Goal: Find specific page/section: Find specific page/section

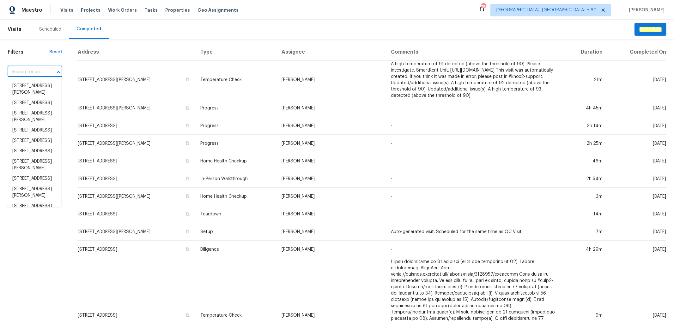
click at [30, 71] on input "text" at bounding box center [26, 72] width 37 height 10
paste input "[STREET_ADDRESS]"
type input "[STREET_ADDRESS]"
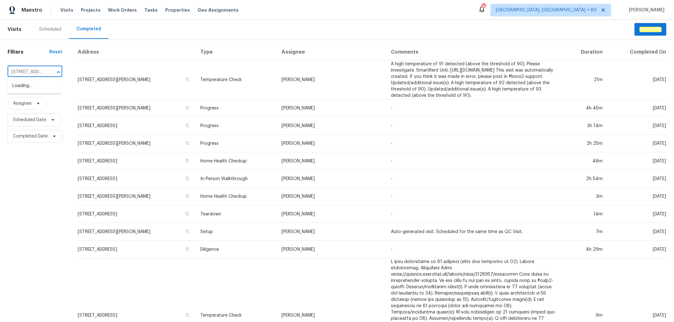
scroll to position [0, 41]
click at [33, 91] on li "[STREET_ADDRESS]" at bounding box center [34, 86] width 54 height 10
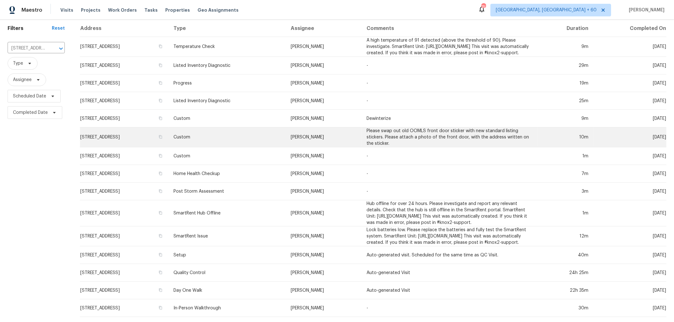
scroll to position [61, 0]
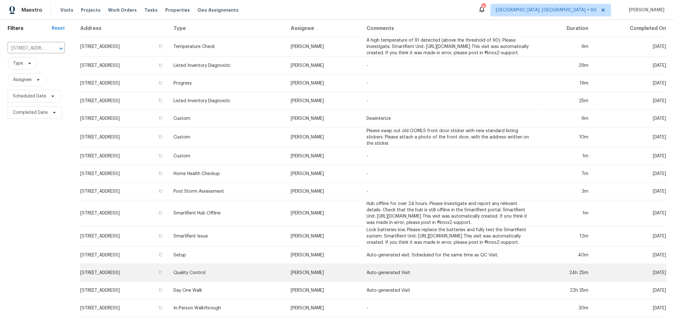
click at [243, 264] on td "Quality Control" at bounding box center [226, 273] width 117 height 18
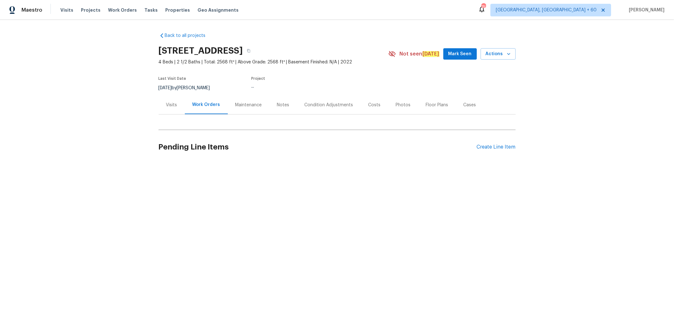
click at [396, 102] on div "Photos" at bounding box center [403, 105] width 15 height 6
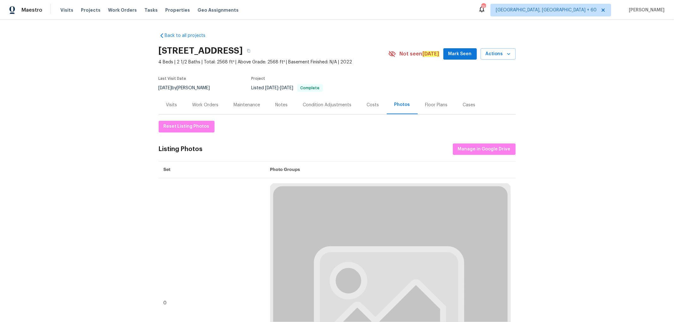
click at [394, 102] on div "Photos" at bounding box center [402, 105] width 16 height 6
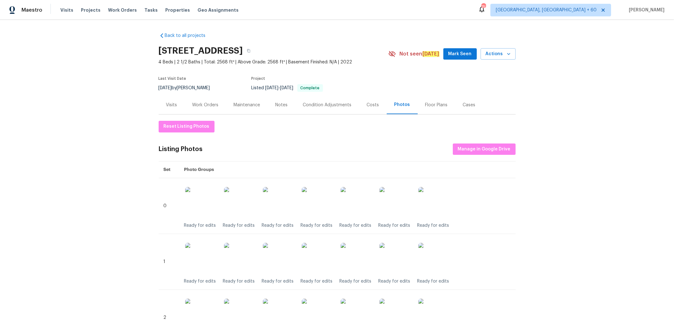
click at [394, 105] on div "Photos" at bounding box center [402, 105] width 16 height 6
click at [465, 146] on span "Manage in Google Drive" at bounding box center [484, 150] width 53 height 8
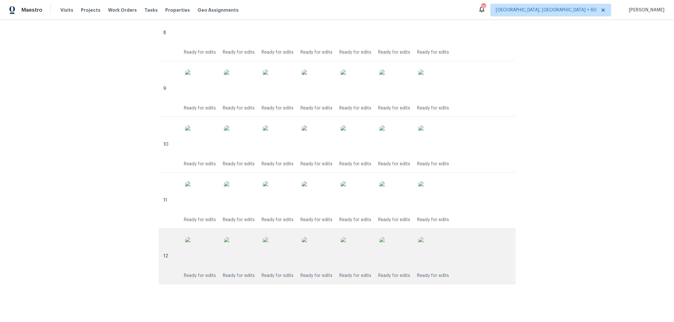
scroll to position [626, 0]
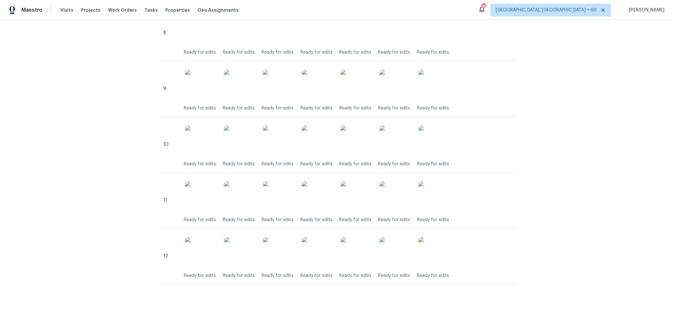
click at [236, 304] on div "Back to all projects 145 Birdie Dr, Hempstead, TX 77445 4 Beds | 2 1/2 Baths | …" at bounding box center [337, 171] width 674 height 303
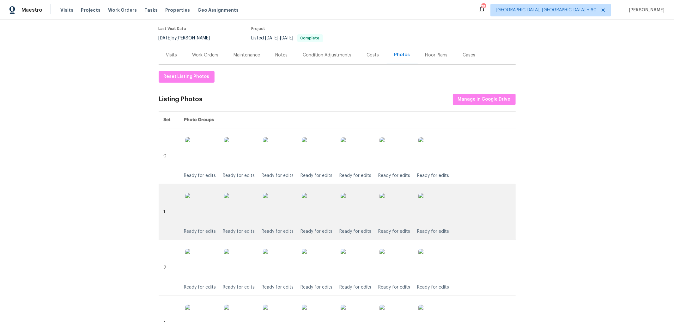
scroll to position [0, 0]
